Goal: Task Accomplishment & Management: Complete application form

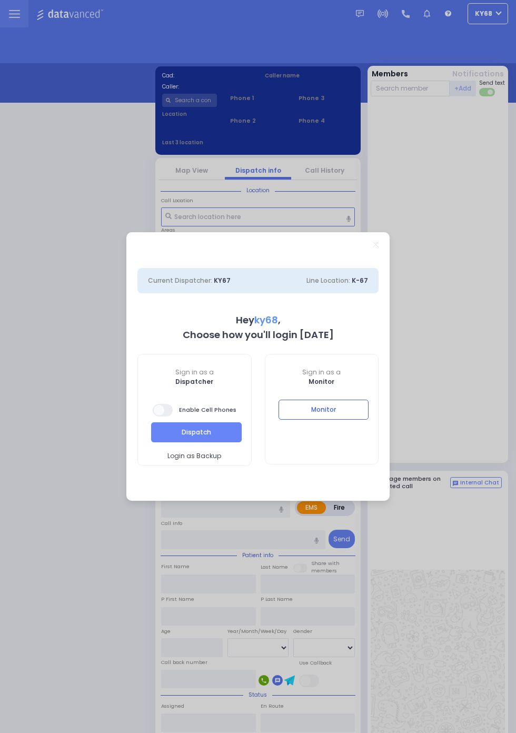
select select "12"
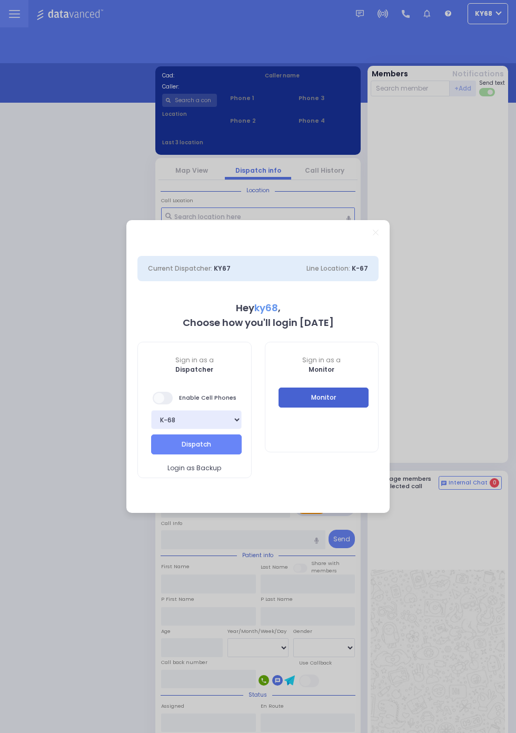
click at [369, 408] on button "Monitor" at bounding box center [324, 398] width 91 height 20
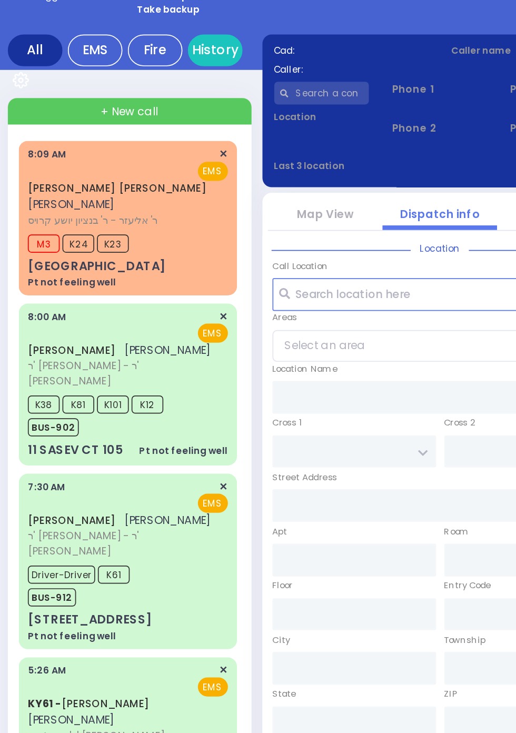
click at [21, 194] on span "ר' אליעזר - ר' בנציון יושע קרויס" at bounding box center [75, 189] width 113 height 9
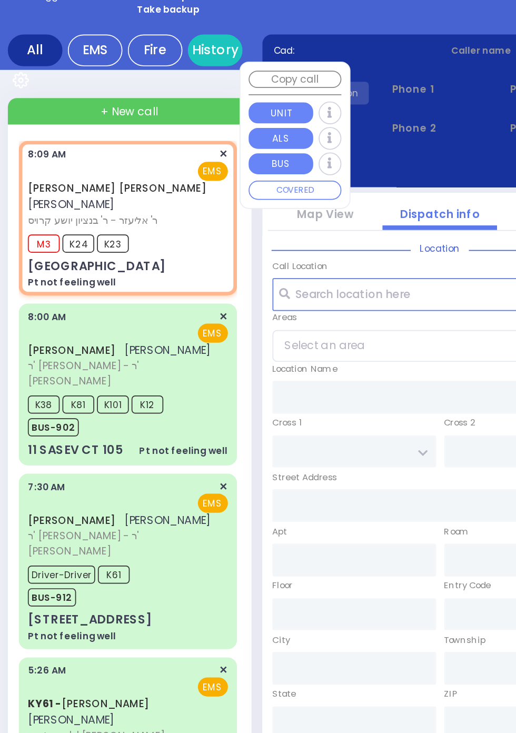
select select
type input "Pt not feeling well"
radio input "true"
type input "MAYER YITZCHOK"
type input "WEISS"
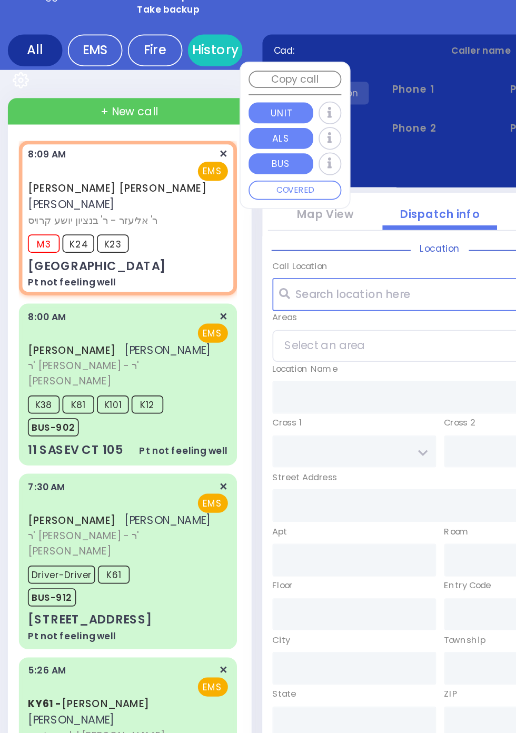
select select
type input "08:09"
type input "08:12"
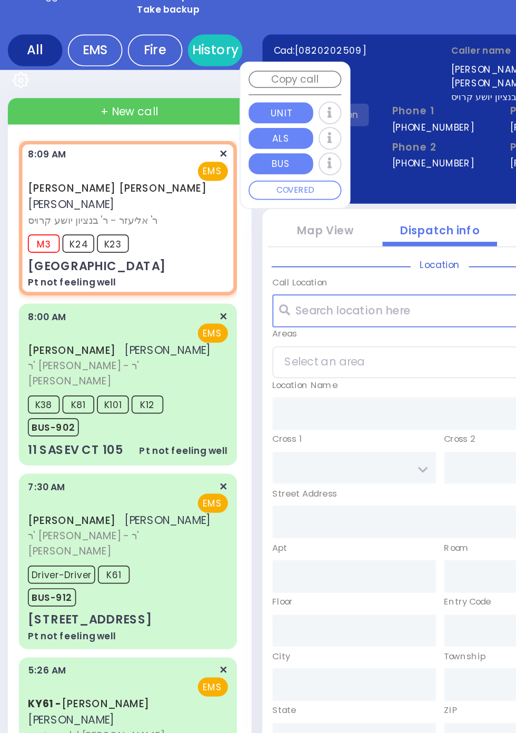
type input "FRANKFURT RD"
type input "DINEV COURT"
type input "23 DINEV RD"
type input "101"
type input "Monroe"
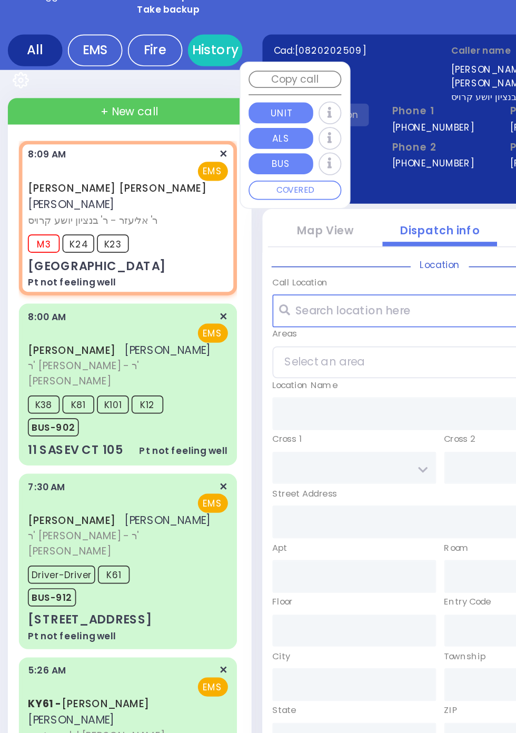
type input "[US_STATE]"
type input "10950"
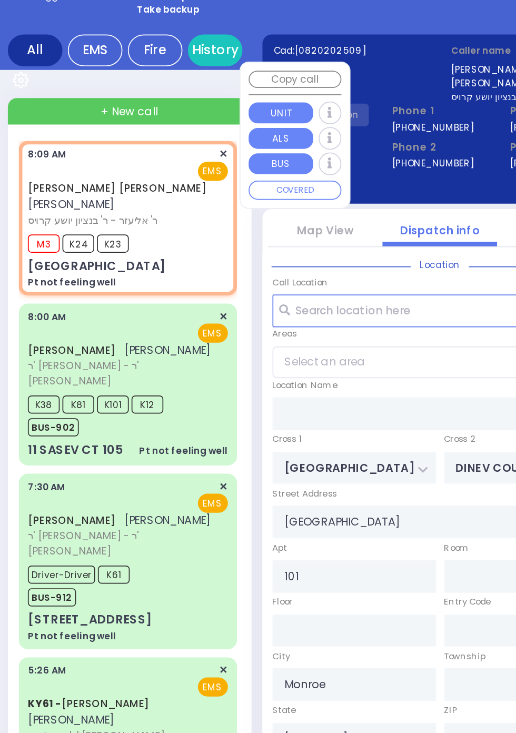
select select "BEIRECH [PERSON_NAME]"
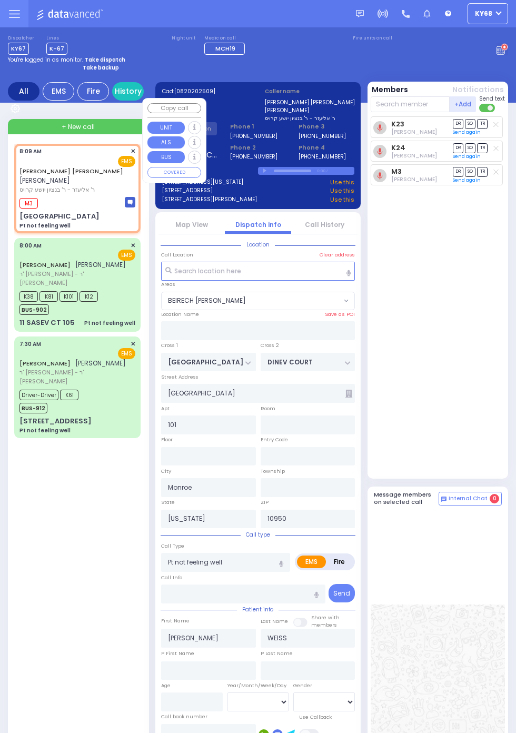
select select
radio input "true"
select select
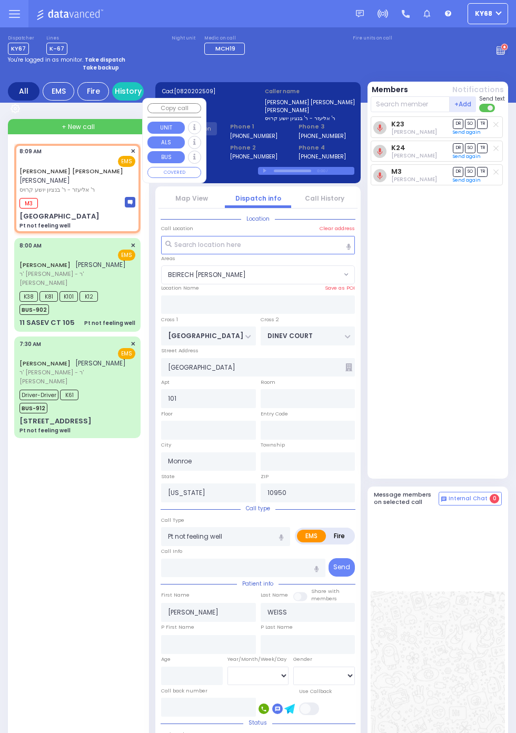
select select "BEIRECH [PERSON_NAME]"
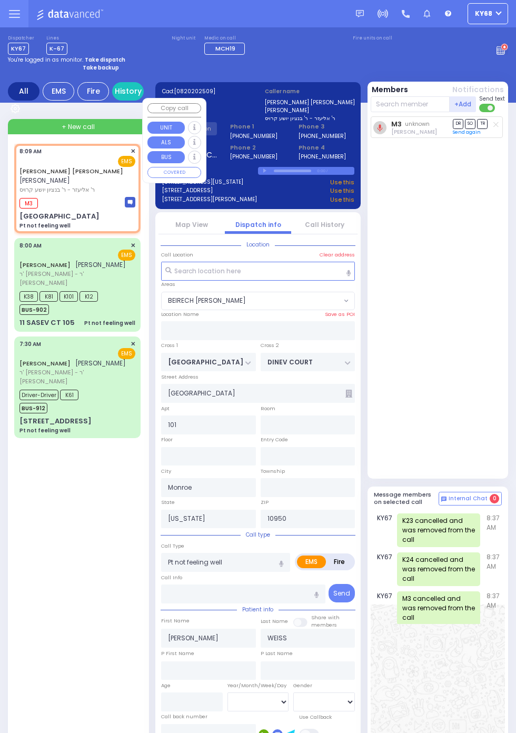
select select
radio input "true"
select select
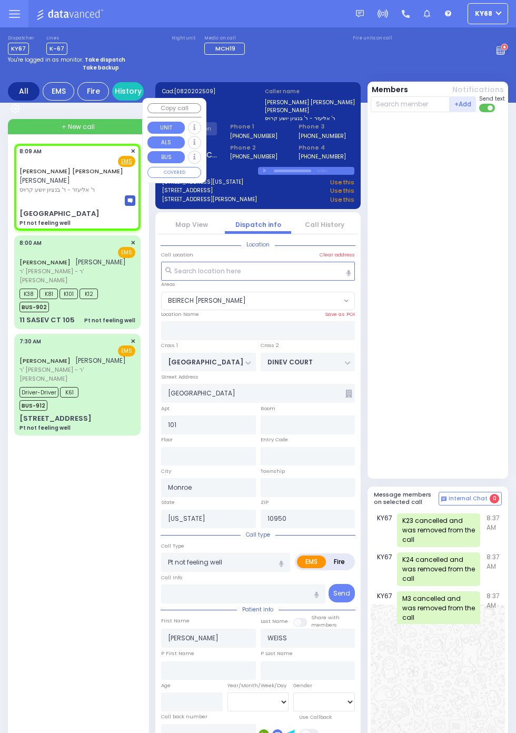
select select "BEIRECH [PERSON_NAME]"
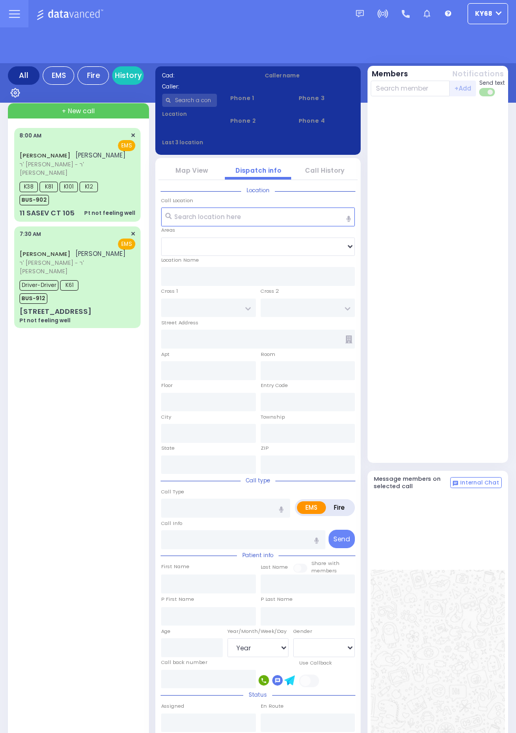
select select "Year"
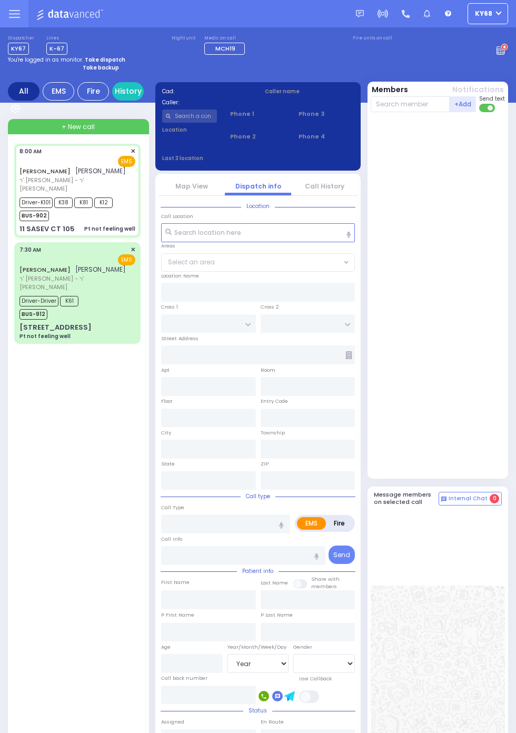
select select
type input "Pt not feeling well"
radio input "true"
type input "YITZCHOK"
type input "[PERSON_NAME]"
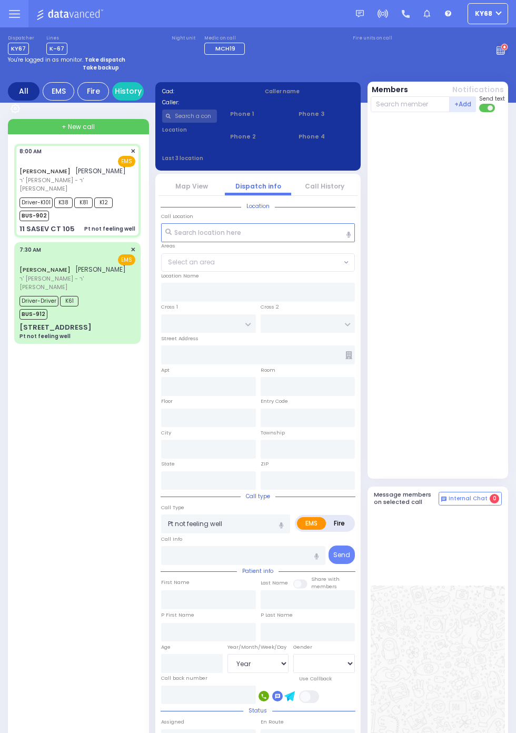
type input "[PERSON_NAME]"
type input "78"
select select "Year"
select select "[DEMOGRAPHIC_DATA]"
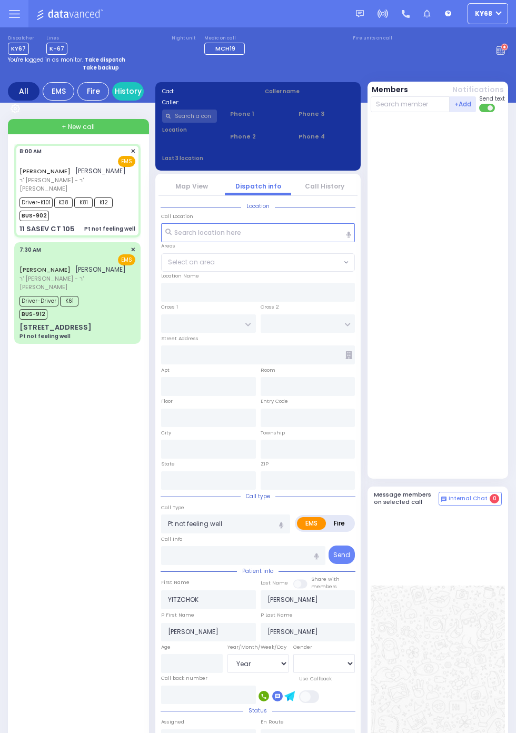
type input "08:00"
type input "08:01"
type input "08:05"
type input "08:47"
type input "[GEOGRAPHIC_DATA]"
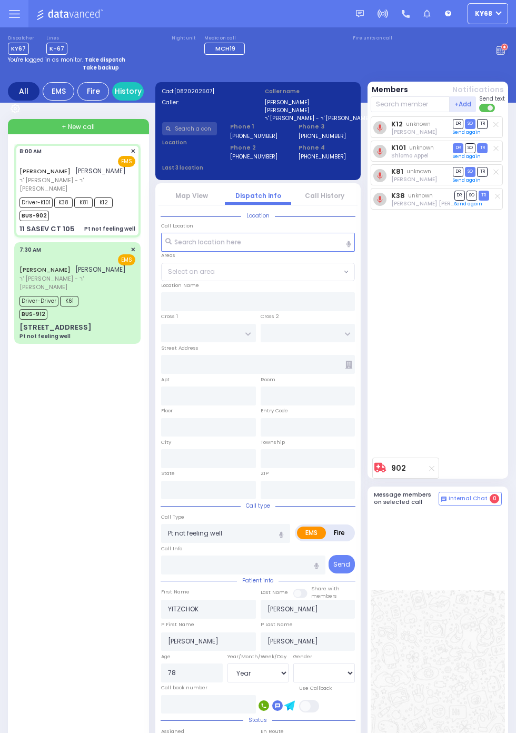
type input "[GEOGRAPHIC_DATA]"
type input "11 SASEV CT"
type input "105"
type input "Monroe"
type input "[US_STATE]"
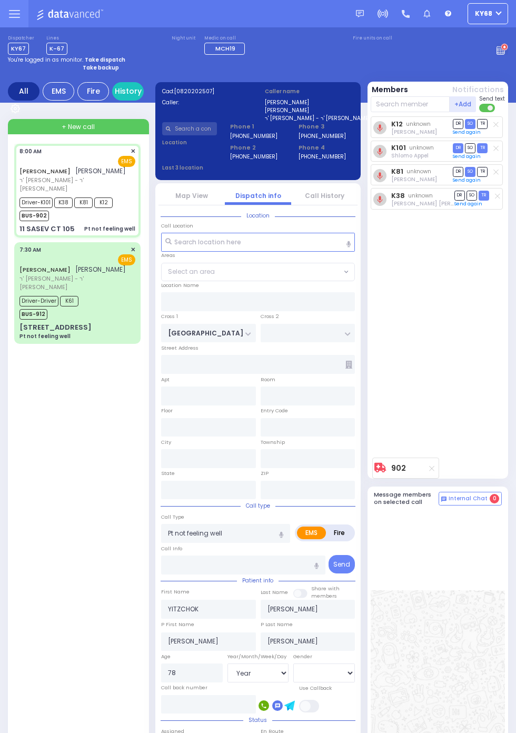
type input "10950"
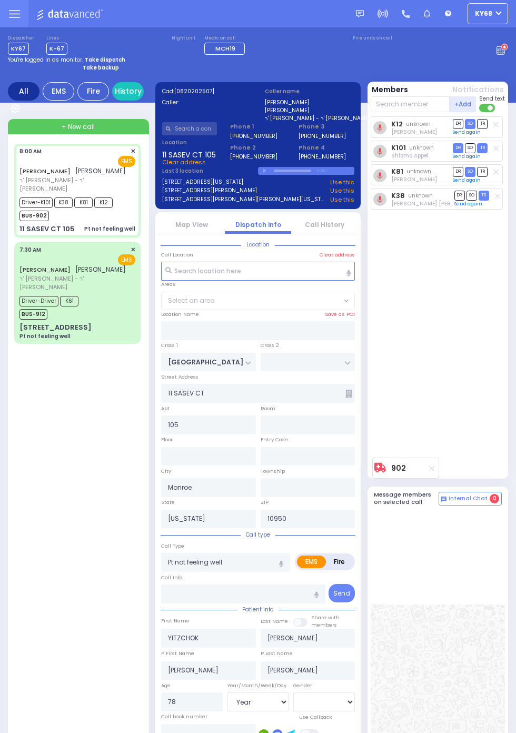
select select "[GEOGRAPHIC_DATA]"
select select
radio input "true"
select select "Year"
select select "[DEMOGRAPHIC_DATA]"
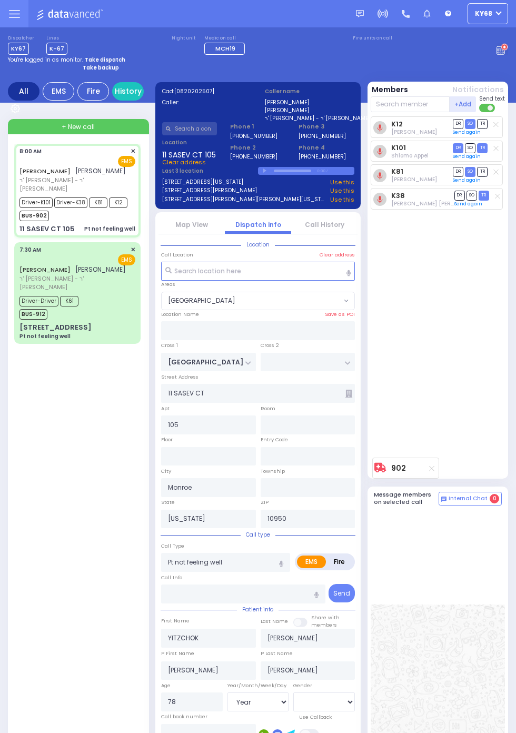
type input "08:50"
select select "[GEOGRAPHIC_DATA]"
